Goal: Navigation & Orientation: Find specific page/section

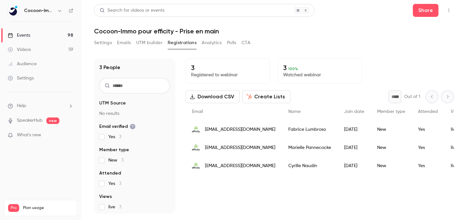
click at [48, 34] on link "Events 98" at bounding box center [40, 35] width 81 height 14
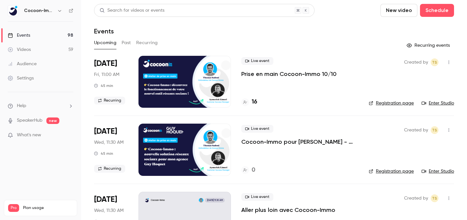
click at [39, 54] on link "Videos 59" at bounding box center [40, 50] width 81 height 14
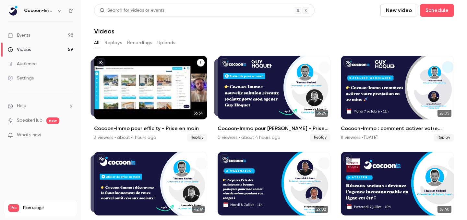
click at [162, 128] on h2 "Cocoon-Immo pour efficity - Prise en main" at bounding box center [150, 129] width 113 height 8
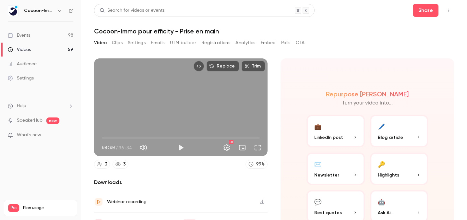
click at [218, 42] on button "Registrations" at bounding box center [216, 43] width 29 height 10
